Goal: Transaction & Acquisition: Purchase product/service

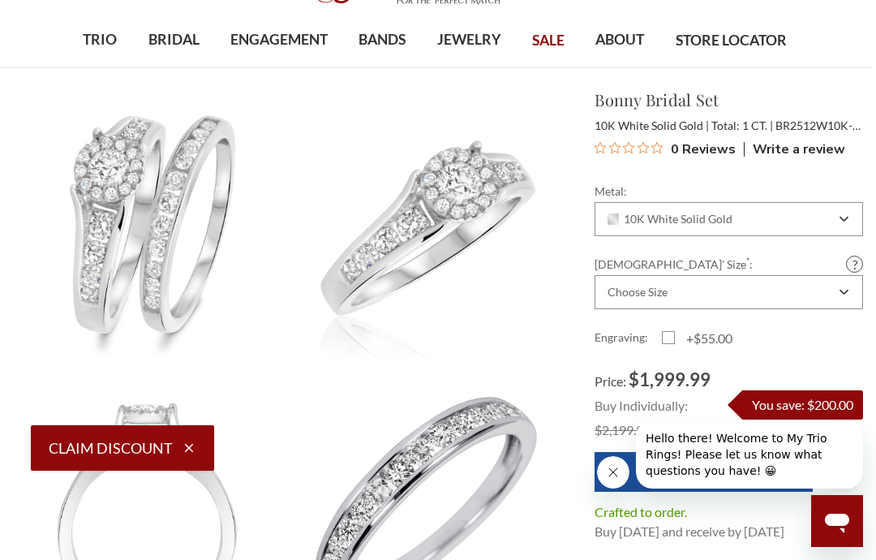
scroll to position [80, 3]
click at [858, 294] on div "Choose Size" at bounding box center [729, 293] width 269 height 34
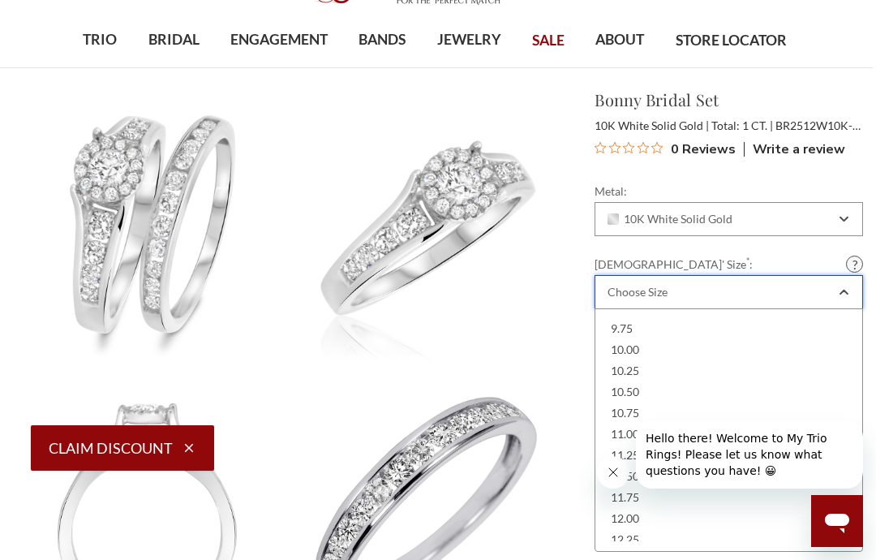
scroll to position [0, 3]
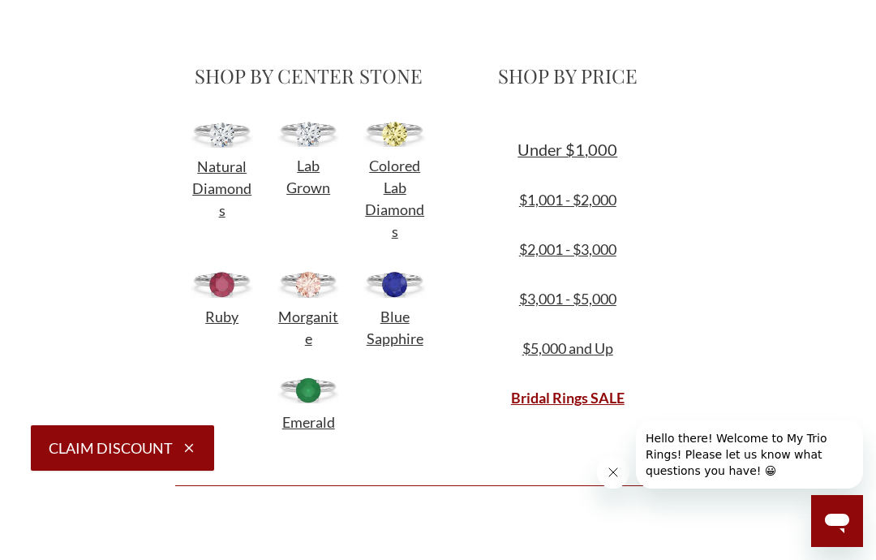
click at [223, 170] on span "Natural Diamonds" at bounding box center [221, 188] width 59 height 62
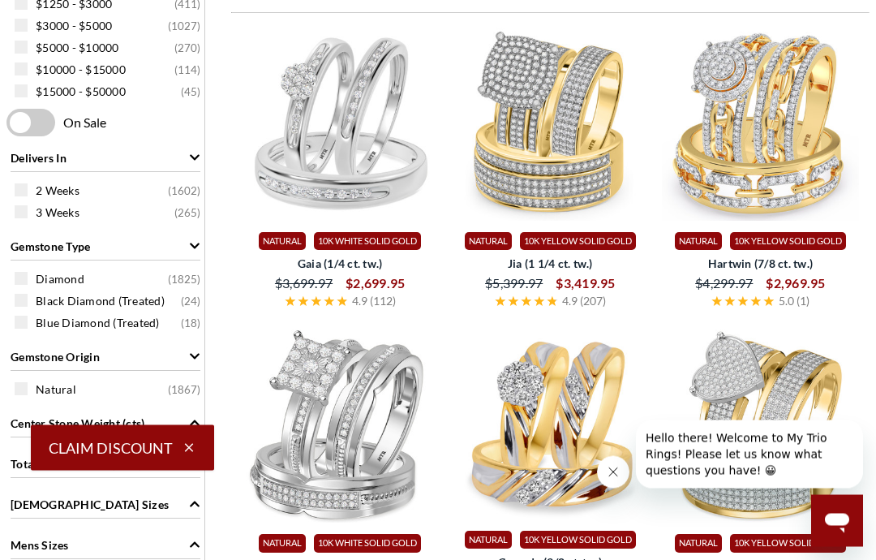
scroll to position [630, 0]
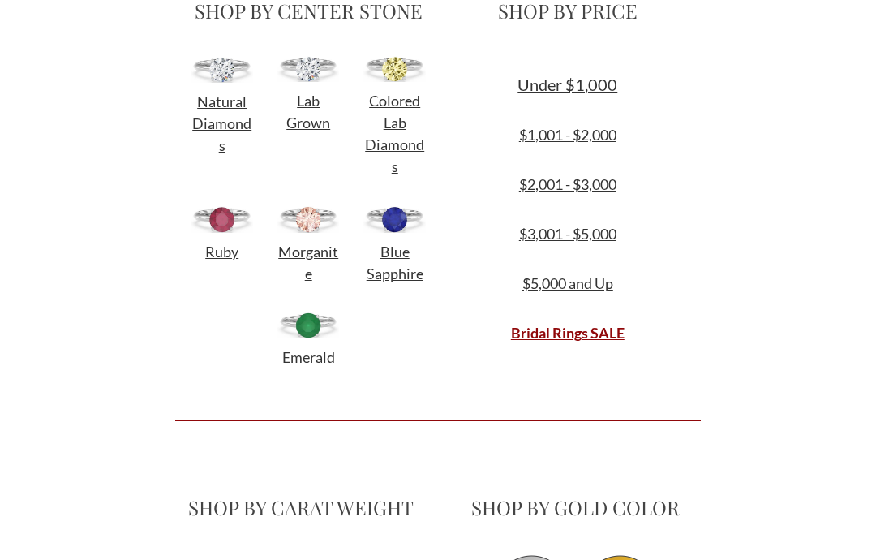
click at [300, 105] on span "Lab Grown" at bounding box center [308, 112] width 44 height 40
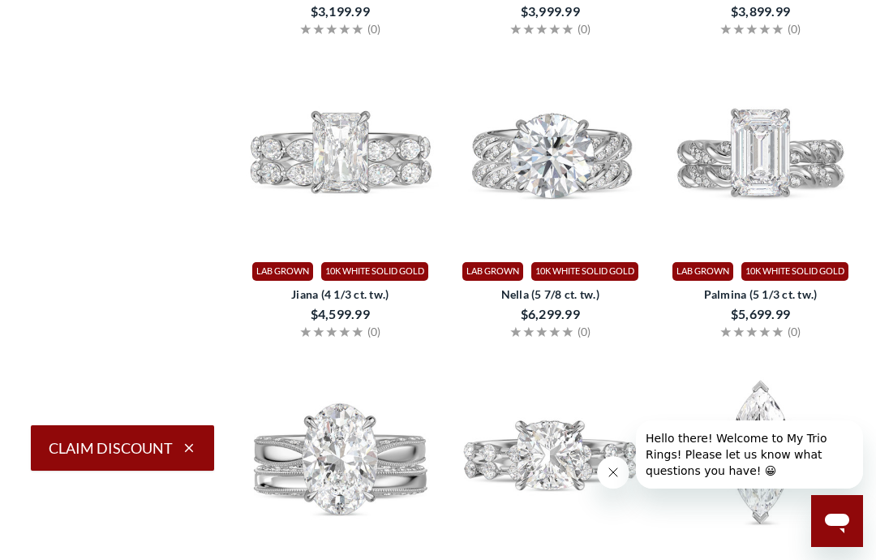
scroll to position [1799, 0]
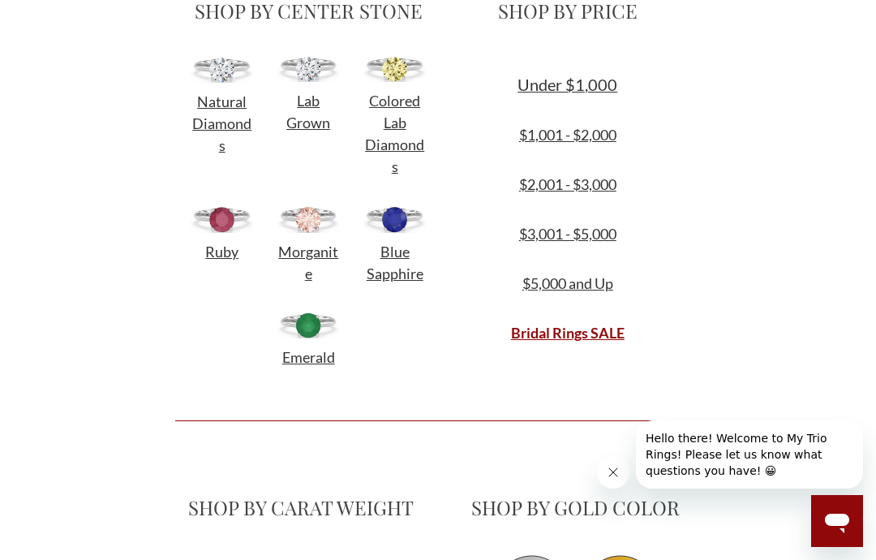
click at [278, 332] on img at bounding box center [308, 325] width 62 height 26
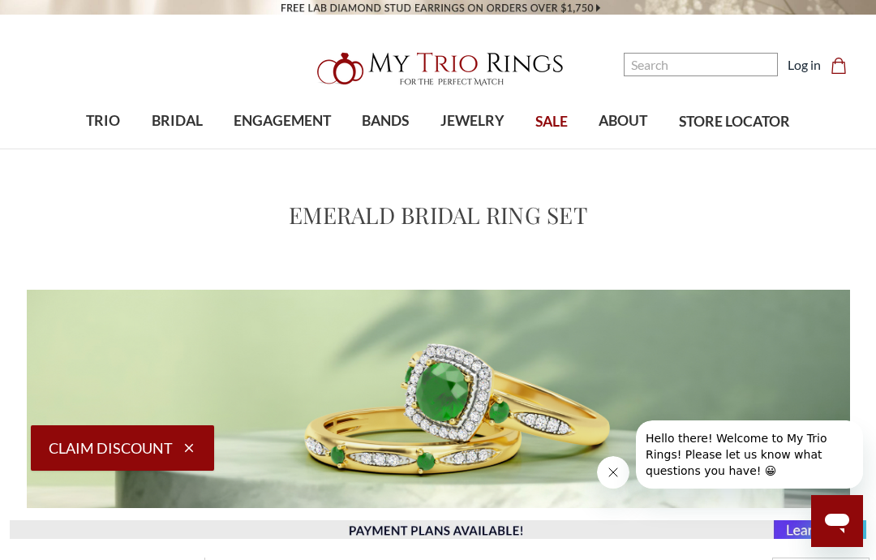
click at [874, 265] on div "Home Bridal Wedding Ring Sets Emerald Bridal Ring Set Emerald Bridal Ring Set" at bounding box center [438, 219] width 876 height 101
